Goal: Find specific page/section: Find specific page/section

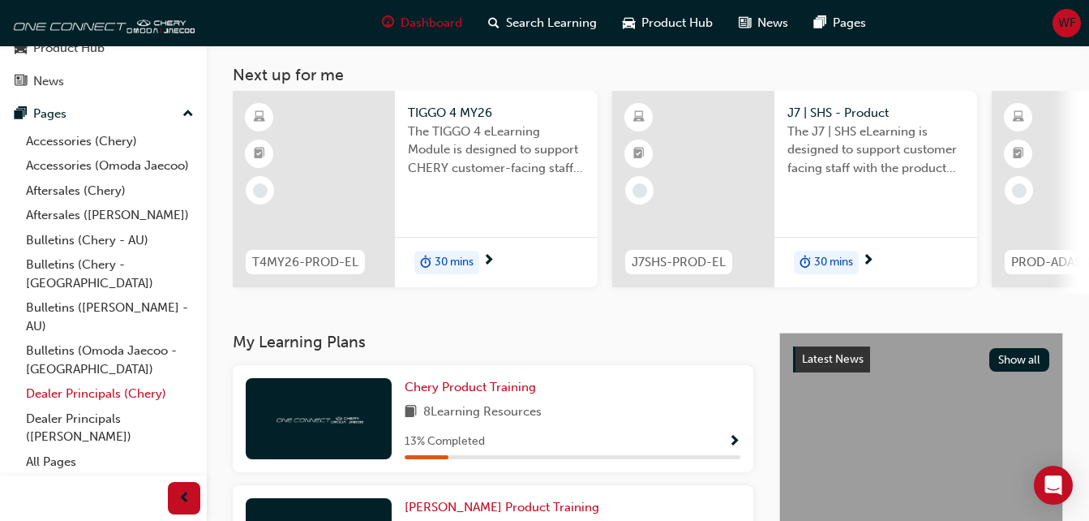
scroll to position [81, 0]
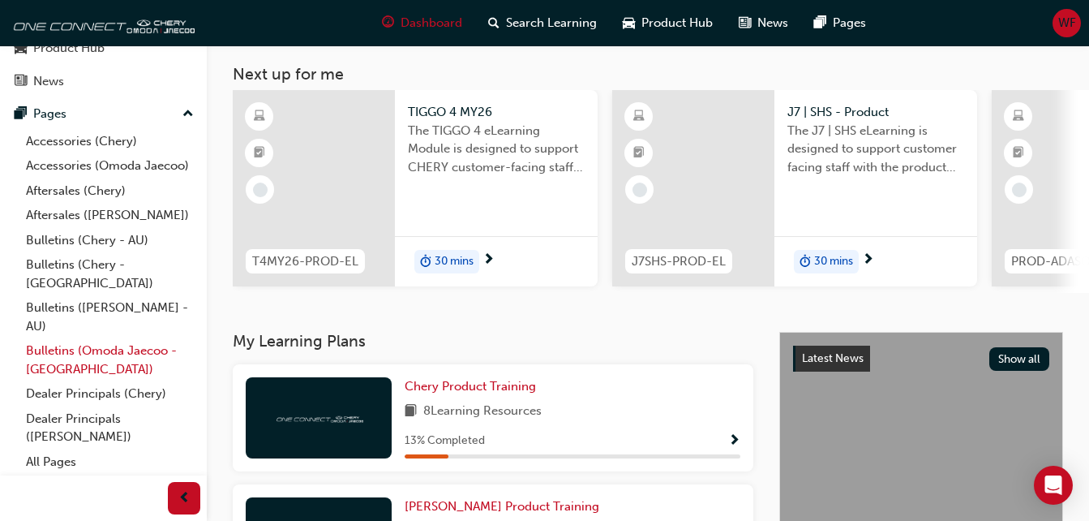
click at [66, 347] on link "Bulletins (Omoda Jaecoo - [GEOGRAPHIC_DATA])" at bounding box center [109, 359] width 181 height 43
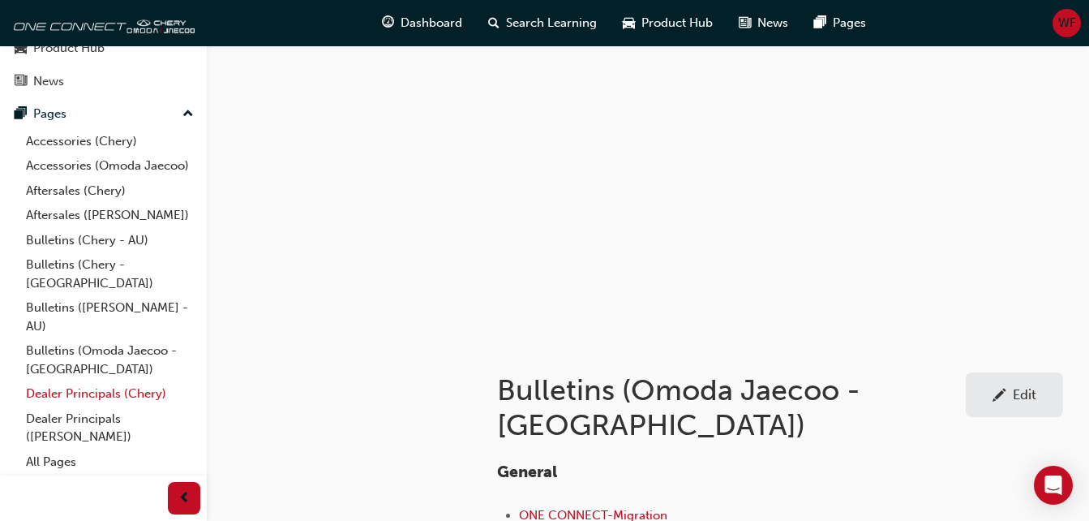
scroll to position [153, 0]
click at [95, 417] on link "Dealer Principals ([PERSON_NAME])" at bounding box center [109, 427] width 181 height 43
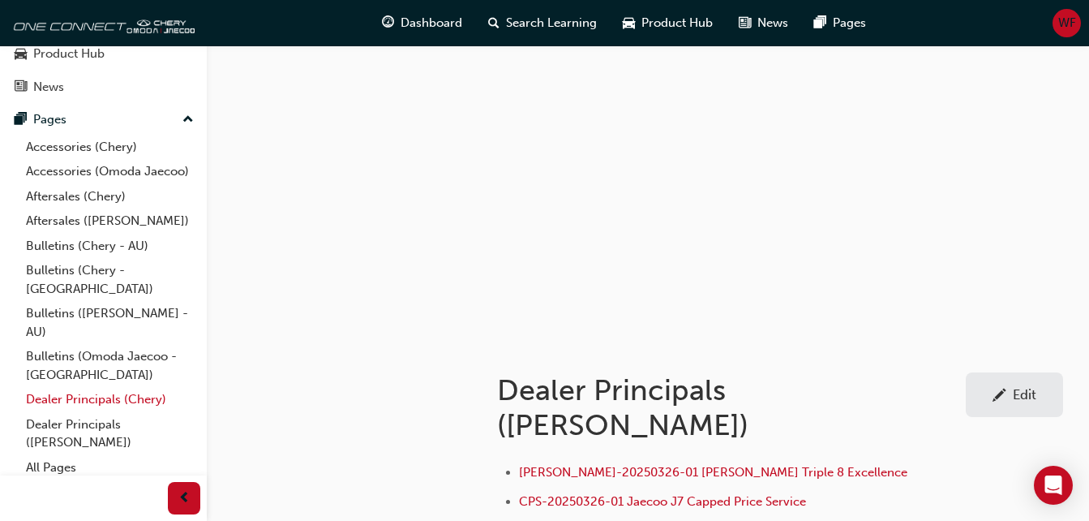
scroll to position [153, 0]
